Goal: Task Accomplishment & Management: Use online tool/utility

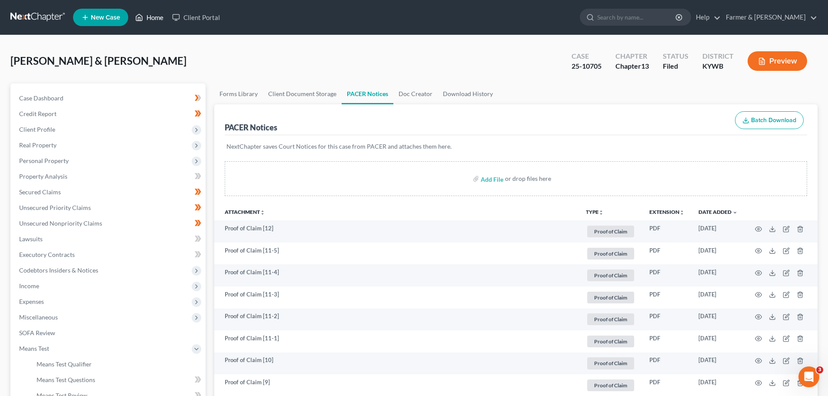
click at [161, 19] on link "Home" at bounding box center [149, 18] width 37 height 16
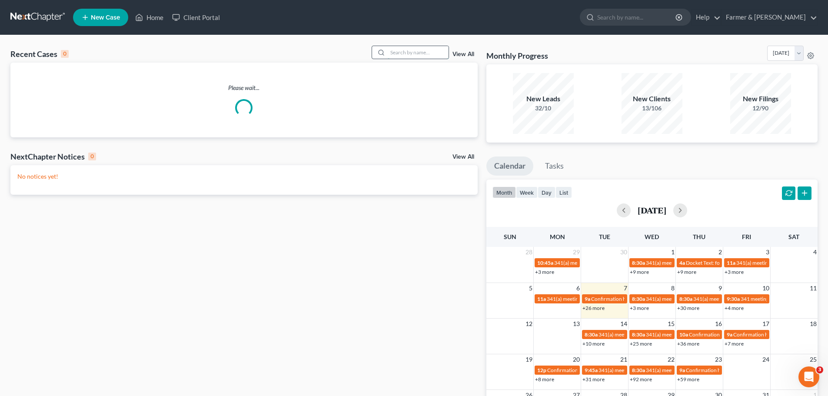
click at [391, 56] on input "search" at bounding box center [418, 52] width 61 height 13
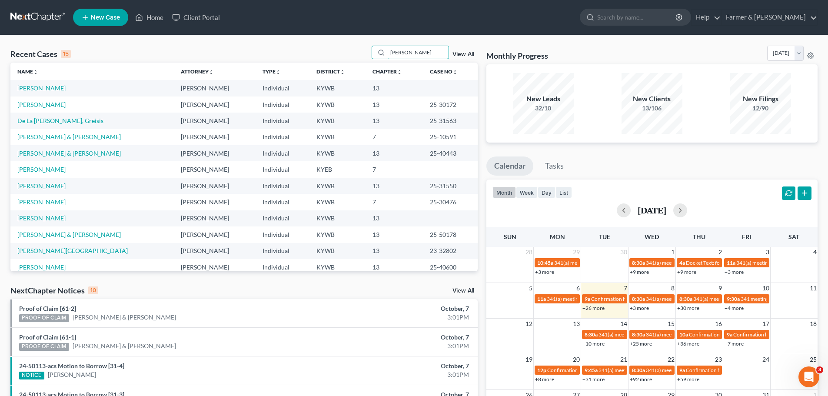
type input "[PERSON_NAME]"
click at [51, 87] on link "[PERSON_NAME]" at bounding box center [41, 87] width 48 height 7
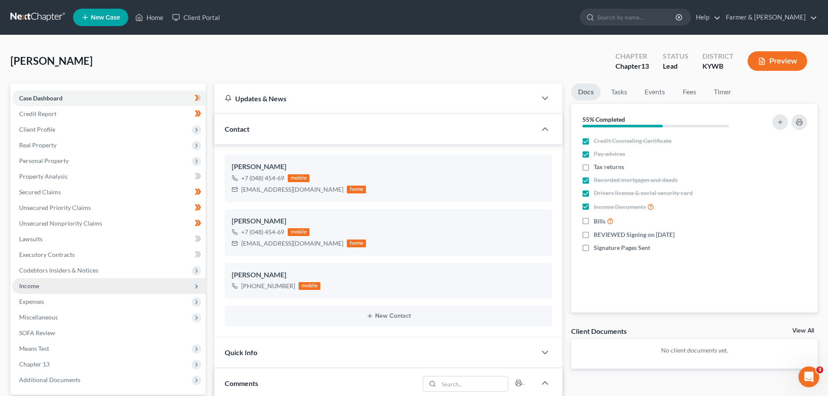
click at [38, 279] on span "Income" at bounding box center [108, 286] width 193 height 16
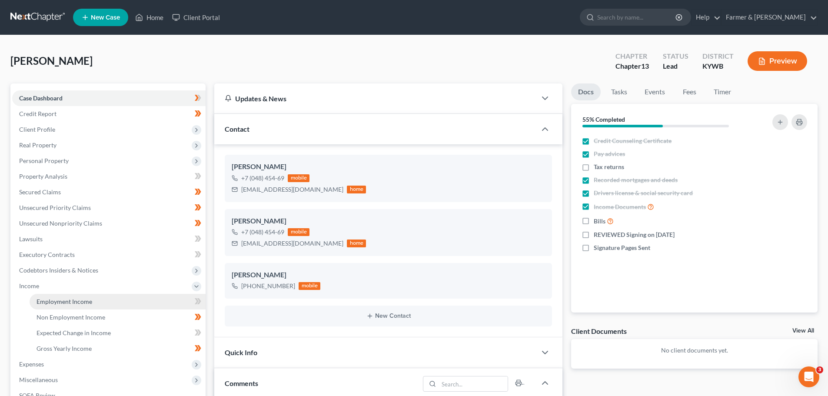
click at [64, 302] on span "Employment Income" at bounding box center [64, 301] width 56 height 7
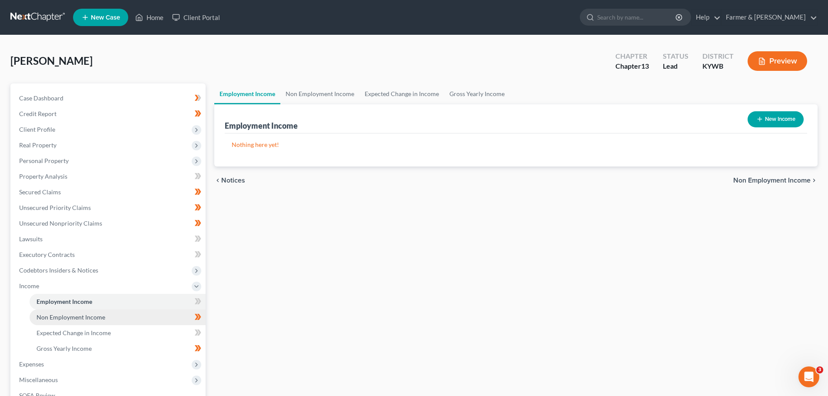
click at [67, 319] on span "Non Employment Income" at bounding box center [70, 316] width 69 height 7
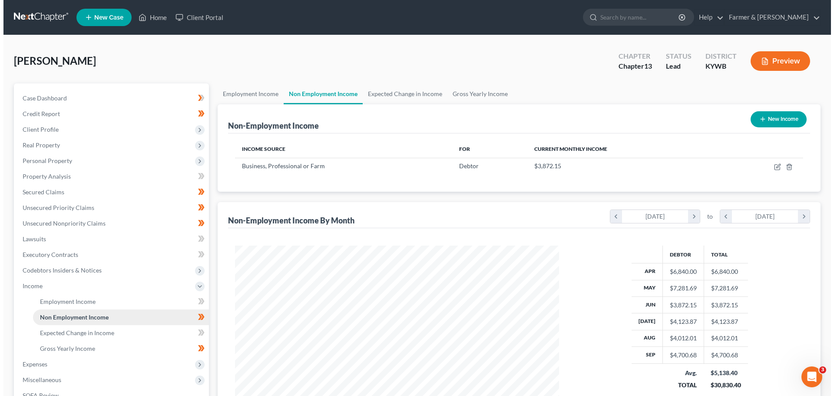
scroll to position [162, 341]
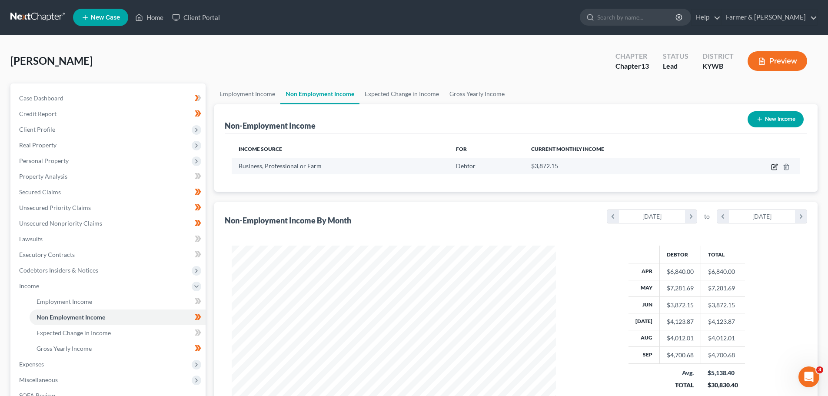
click at [774, 166] on icon "button" at bounding box center [774, 166] width 7 height 7
select select "10"
select select "0"
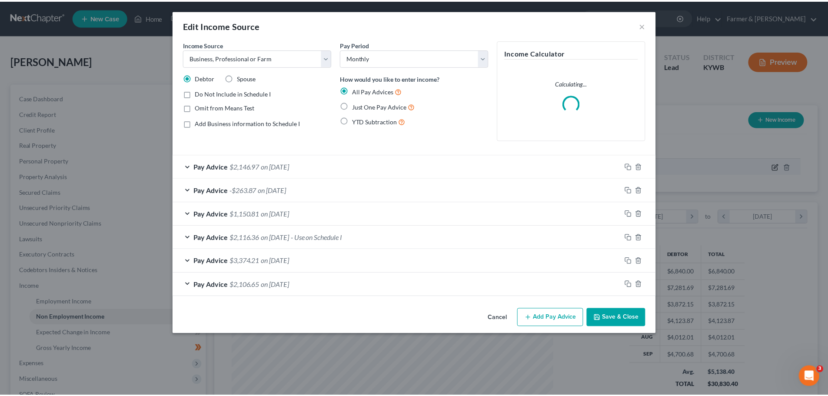
scroll to position [163, 345]
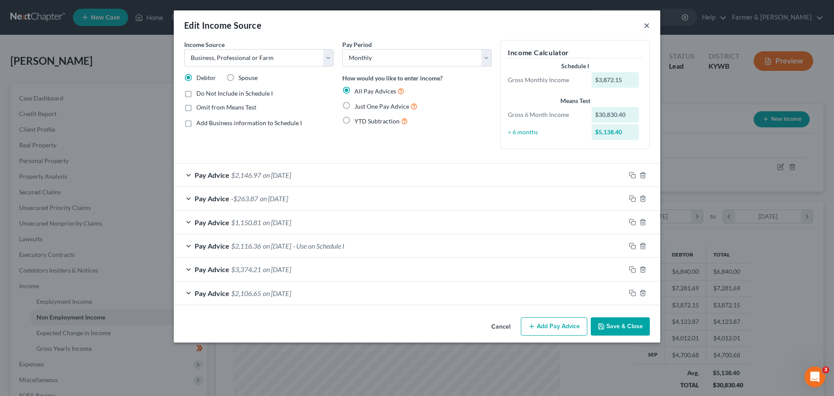
click at [648, 24] on button "×" at bounding box center [647, 25] width 6 height 10
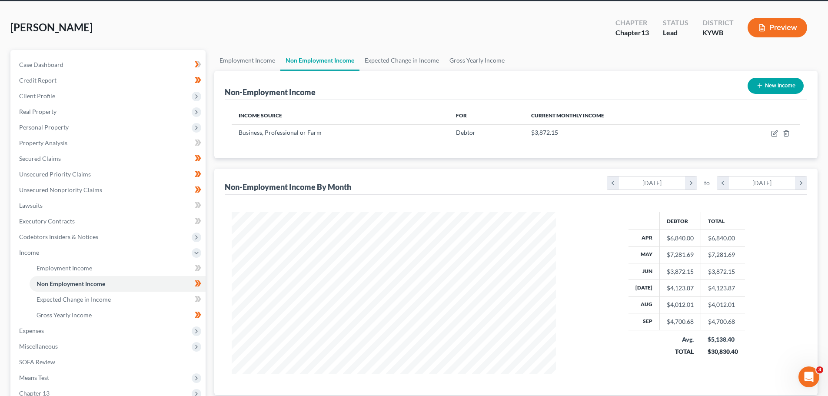
scroll to position [43, 0]
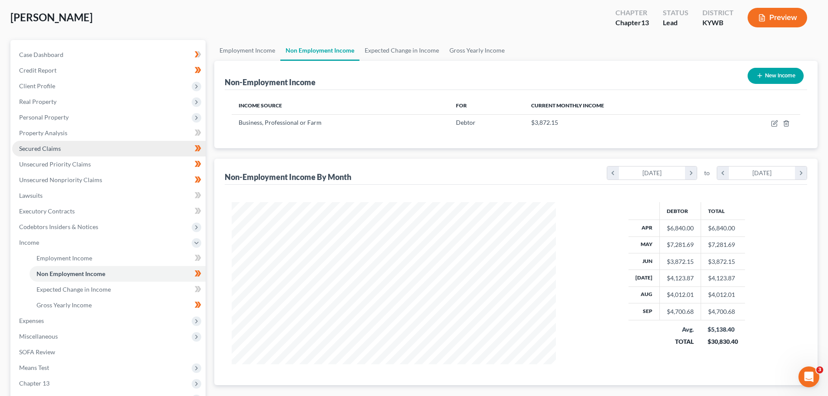
click at [44, 155] on link "Secured Claims" at bounding box center [108, 149] width 193 height 16
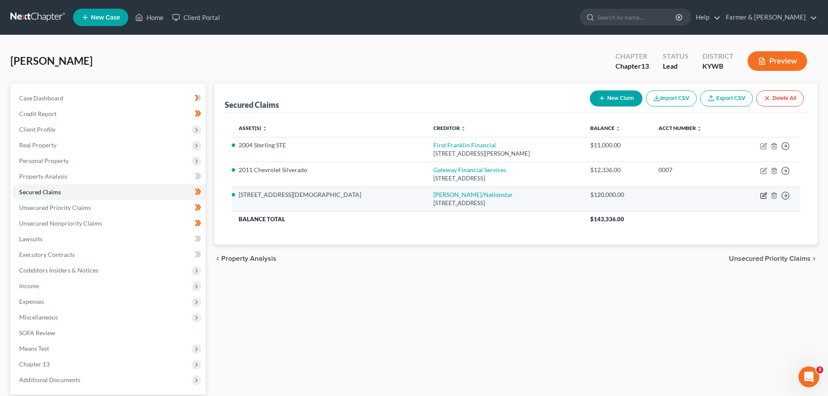
click at [765, 195] on icon "button" at bounding box center [763, 195] width 7 height 7
select select "45"
select select "3"
select select "4"
select select "0"
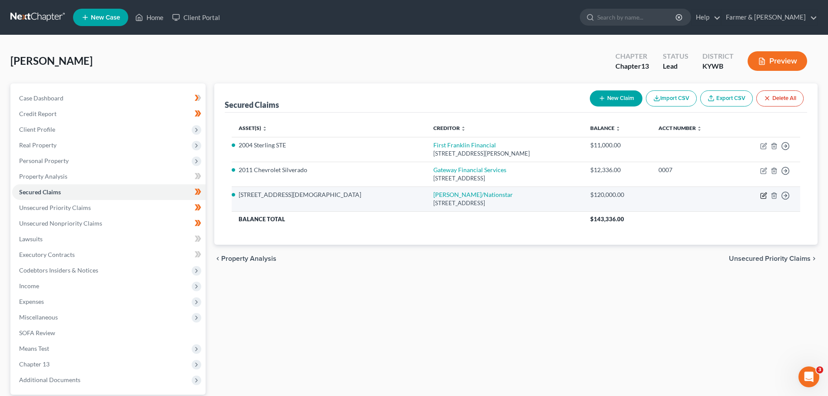
select select "0"
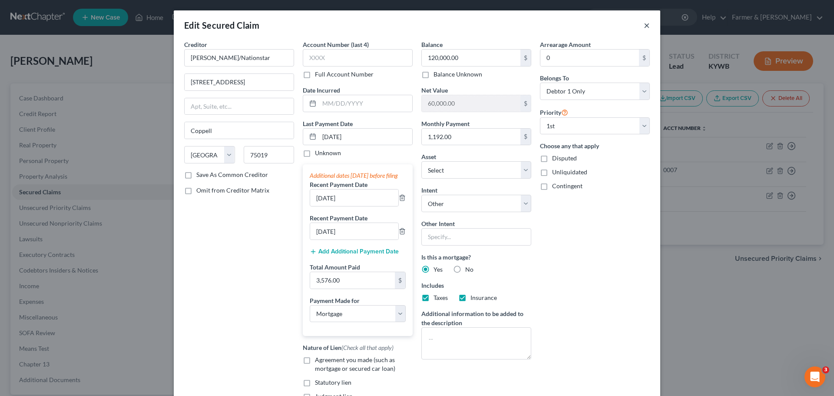
click at [644, 28] on button "×" at bounding box center [647, 25] width 6 height 10
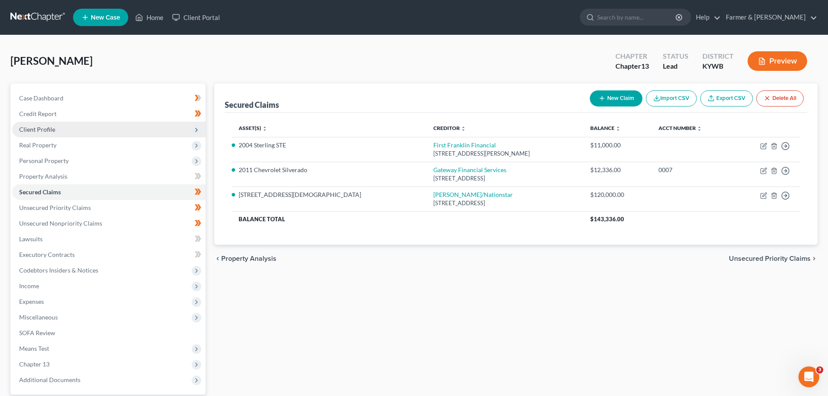
click at [57, 132] on span "Client Profile" at bounding box center [108, 130] width 193 height 16
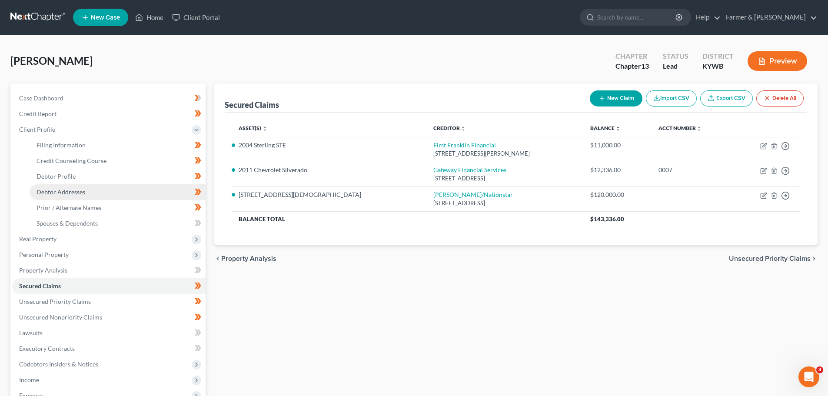
click at [67, 187] on link "Debtor Addresses" at bounding box center [118, 192] width 176 height 16
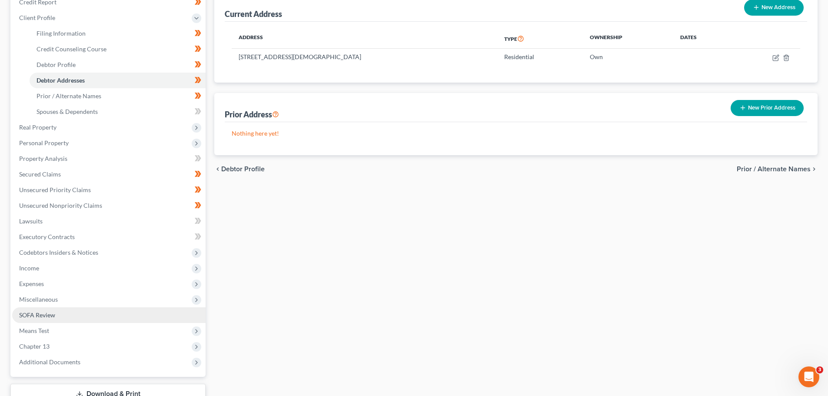
scroll to position [130, 0]
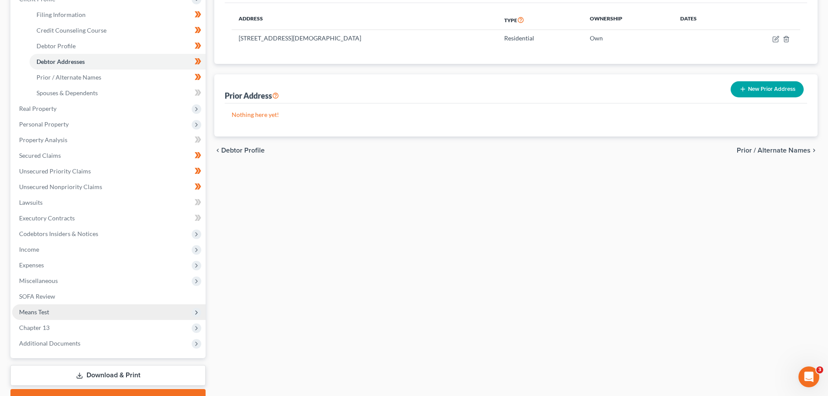
click at [47, 315] on span "Means Test" at bounding box center [34, 311] width 30 height 7
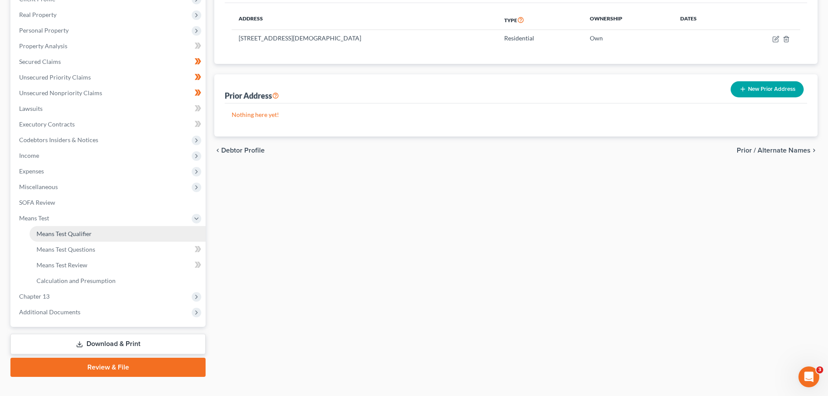
click at [70, 234] on span "Means Test Qualifier" at bounding box center [63, 233] width 55 height 7
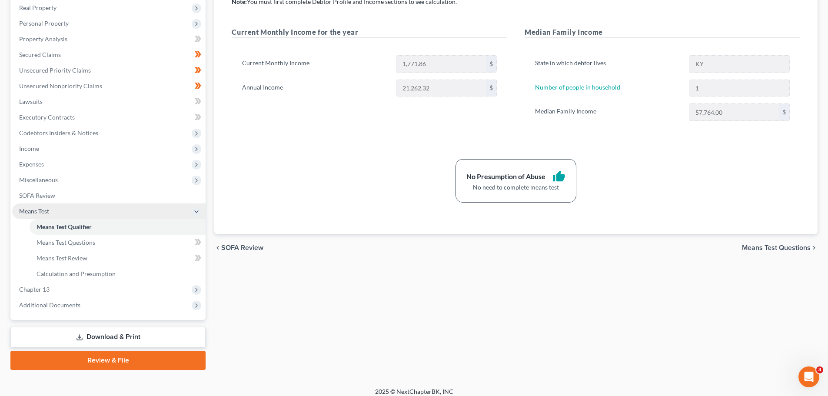
scroll to position [144, 0]
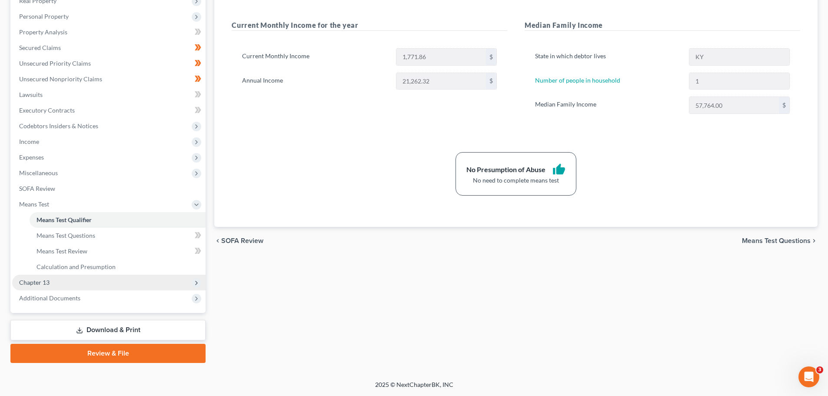
click at [38, 282] on span "Chapter 13" at bounding box center [34, 281] width 30 height 7
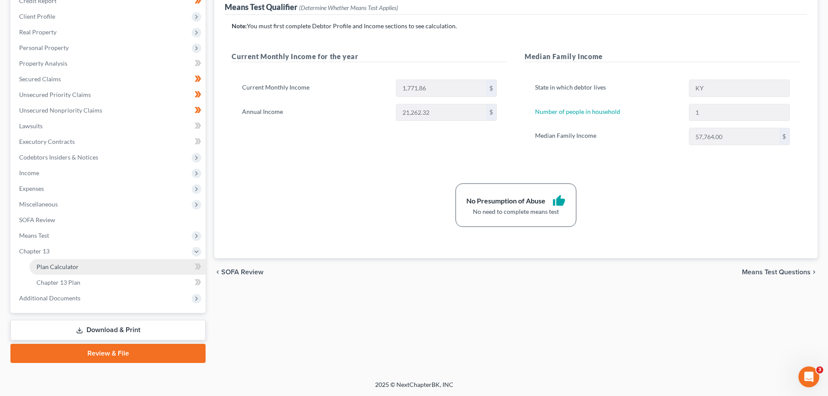
click at [52, 268] on span "Plan Calculator" at bounding box center [57, 266] width 42 height 7
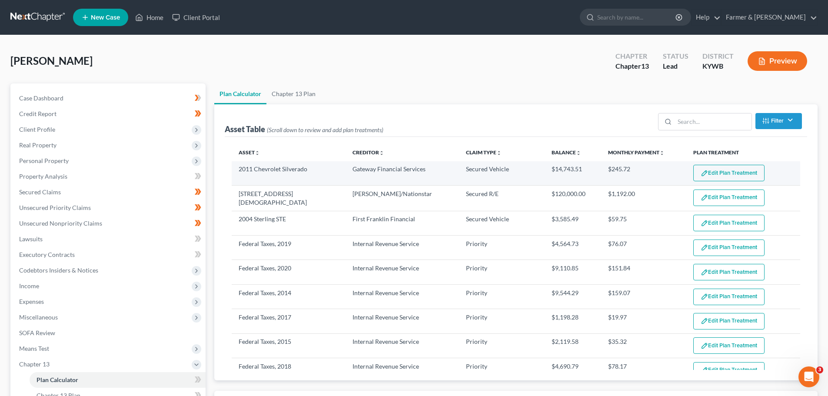
select select "59"
click at [736, 179] on button "Edit Plan Treatment" at bounding box center [728, 173] width 71 height 17
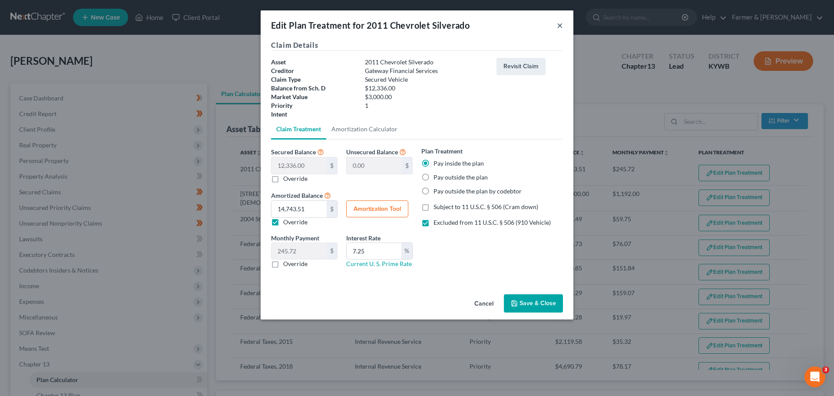
click at [560, 24] on button "×" at bounding box center [560, 25] width 6 height 10
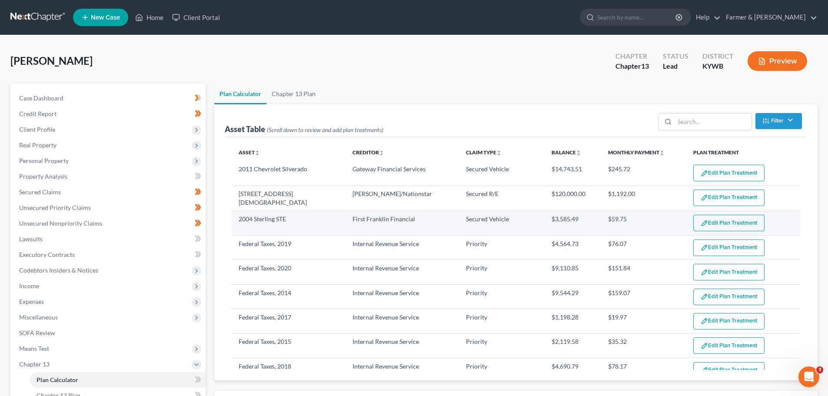
click at [706, 218] on button "Edit Plan Treatment" at bounding box center [728, 223] width 71 height 17
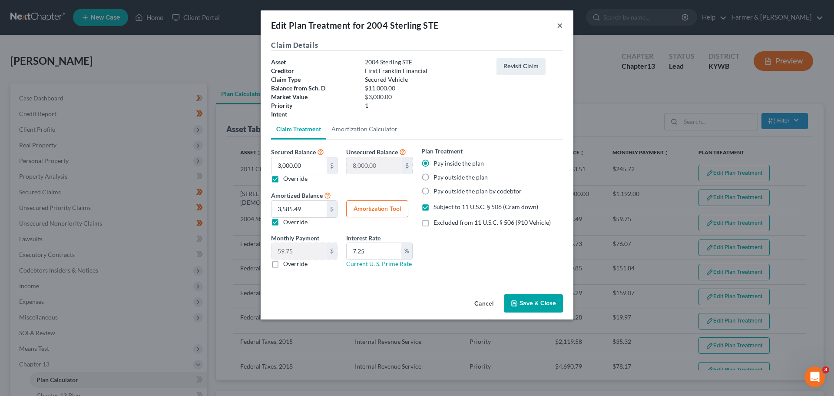
click at [558, 28] on button "×" at bounding box center [560, 25] width 6 height 10
